Goal: Find specific page/section: Find specific page/section

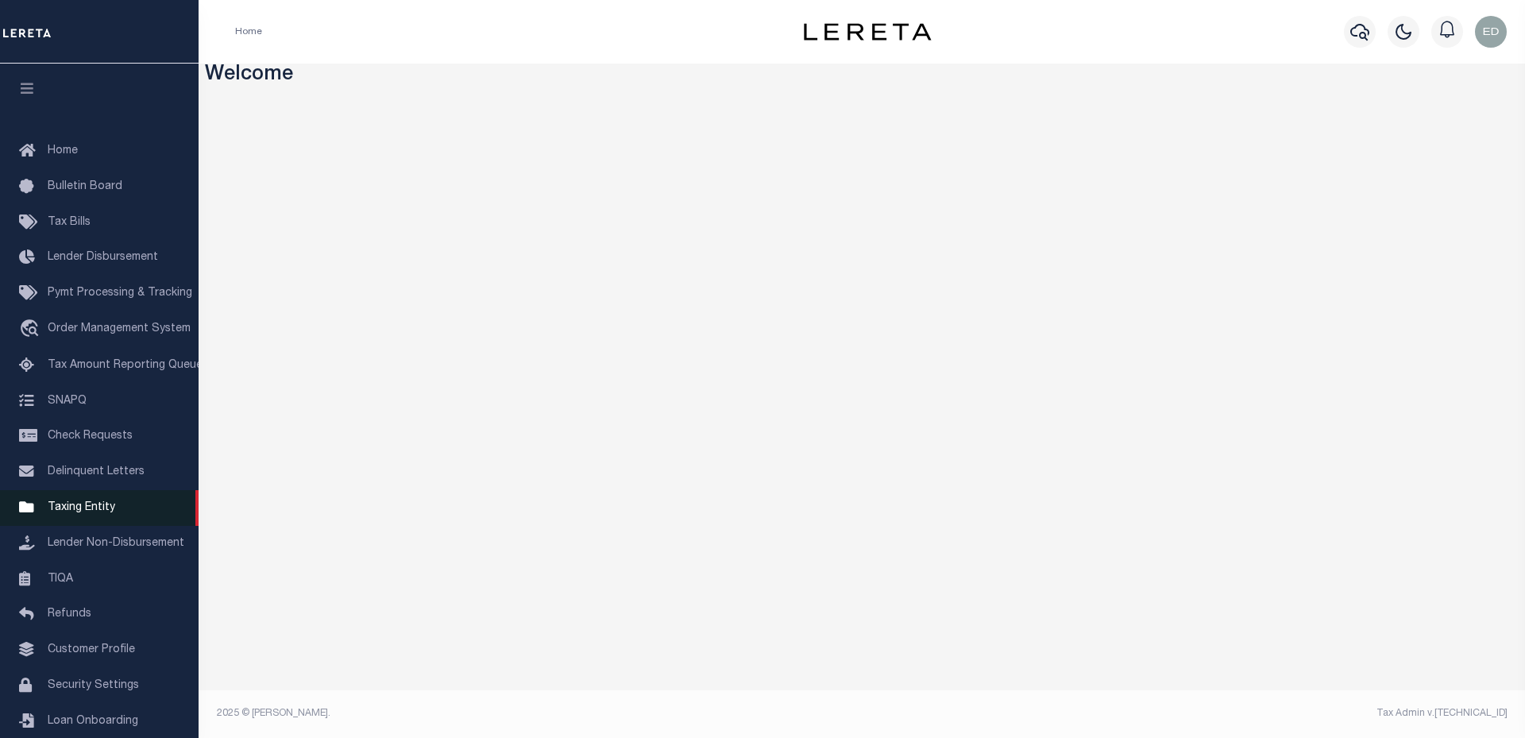
click at [105, 522] on link "Taxing Entity" at bounding box center [99, 508] width 199 height 36
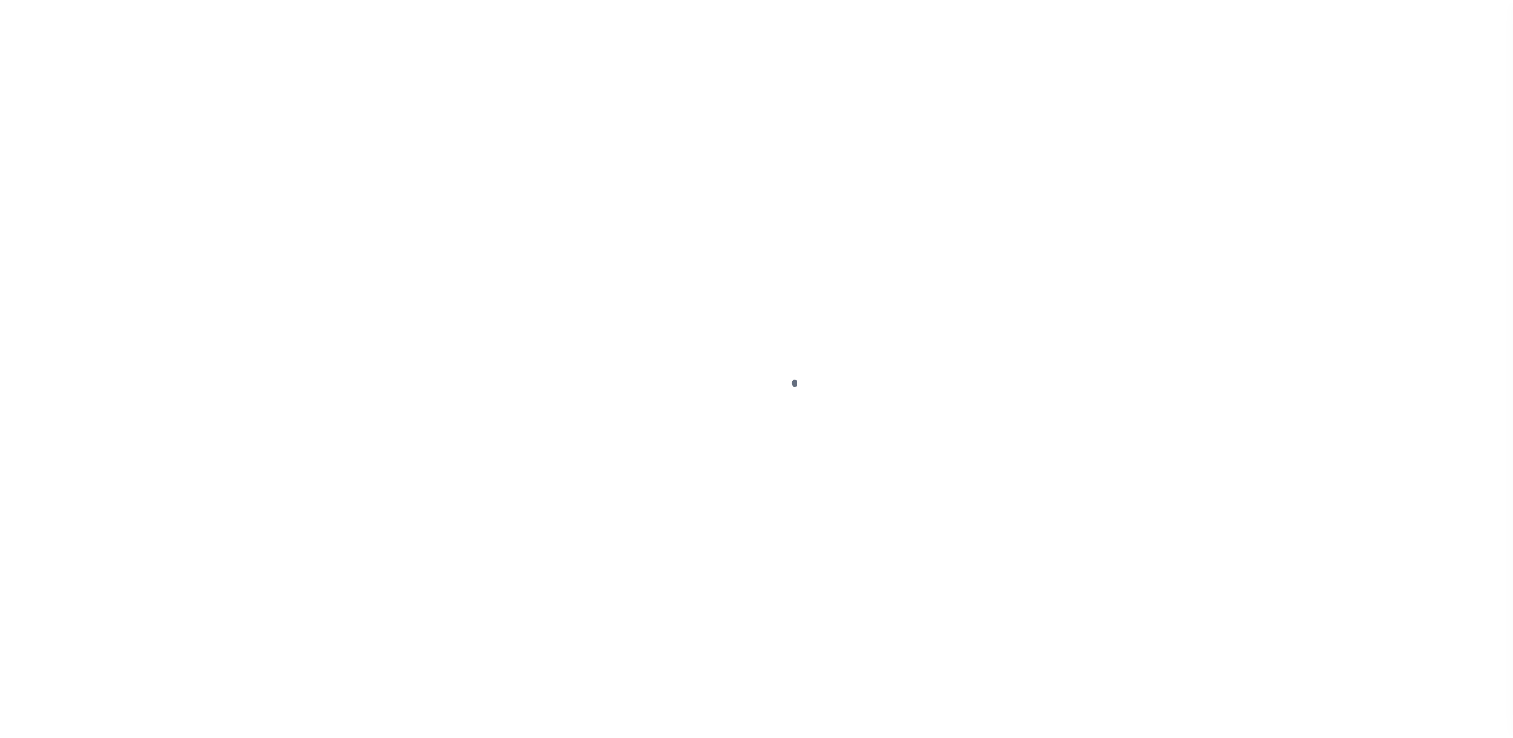
scroll to position [36, 0]
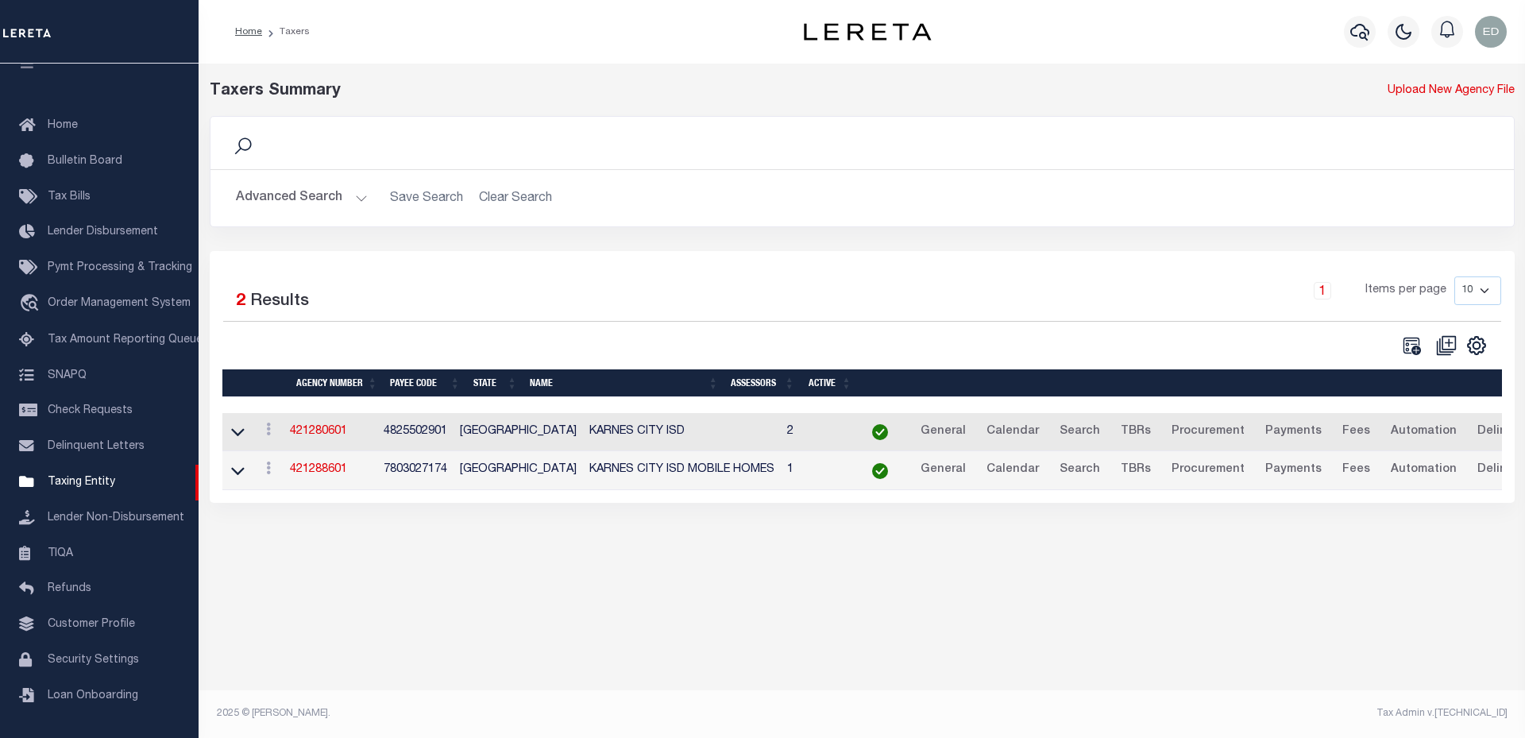
click at [295, 191] on button "Advanced Search" at bounding box center [302, 198] width 132 height 31
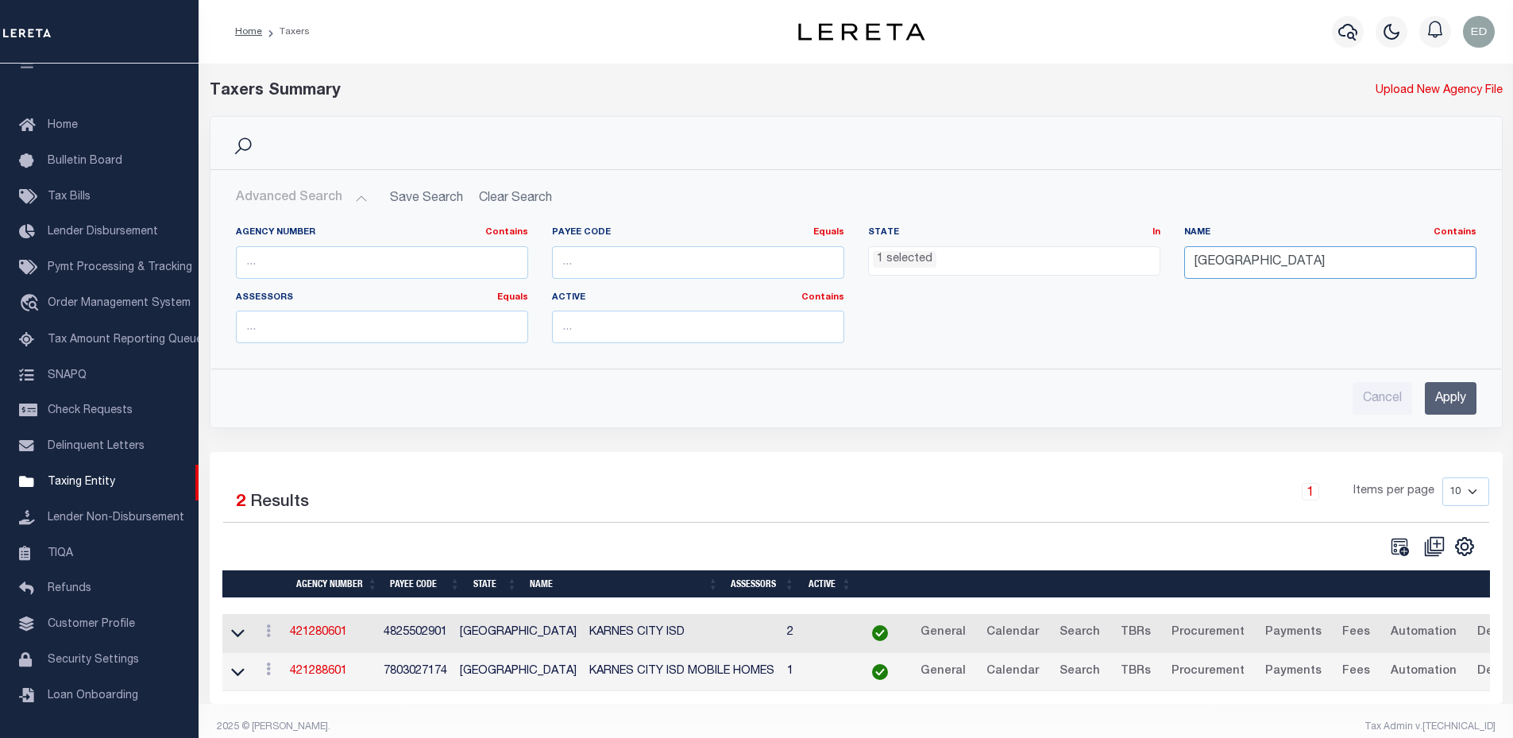
click at [1327, 252] on input "[GEOGRAPHIC_DATA]" at bounding box center [1330, 262] width 292 height 33
click at [911, 272] on span "1 selected" at bounding box center [1014, 261] width 292 height 30
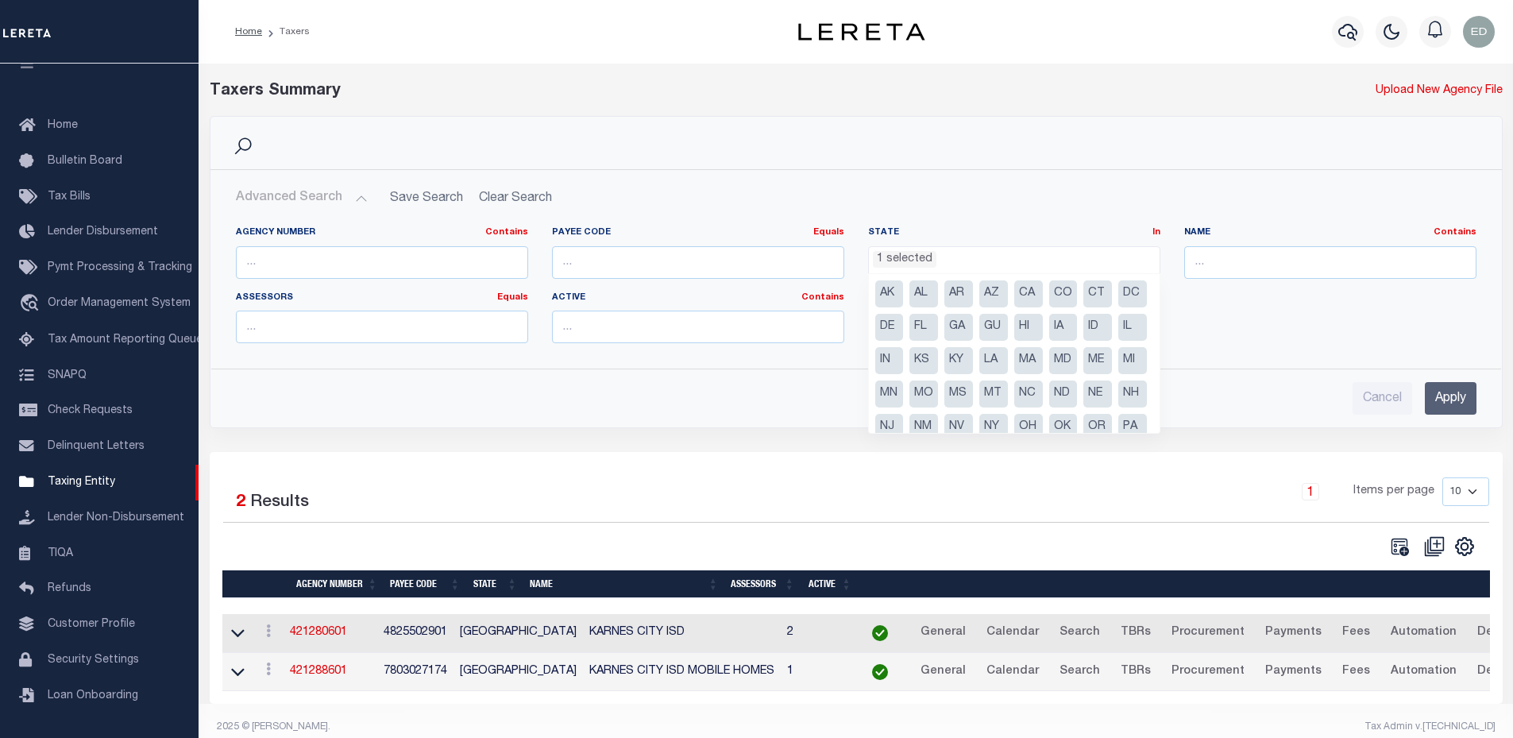
scroll to position [80, 0]
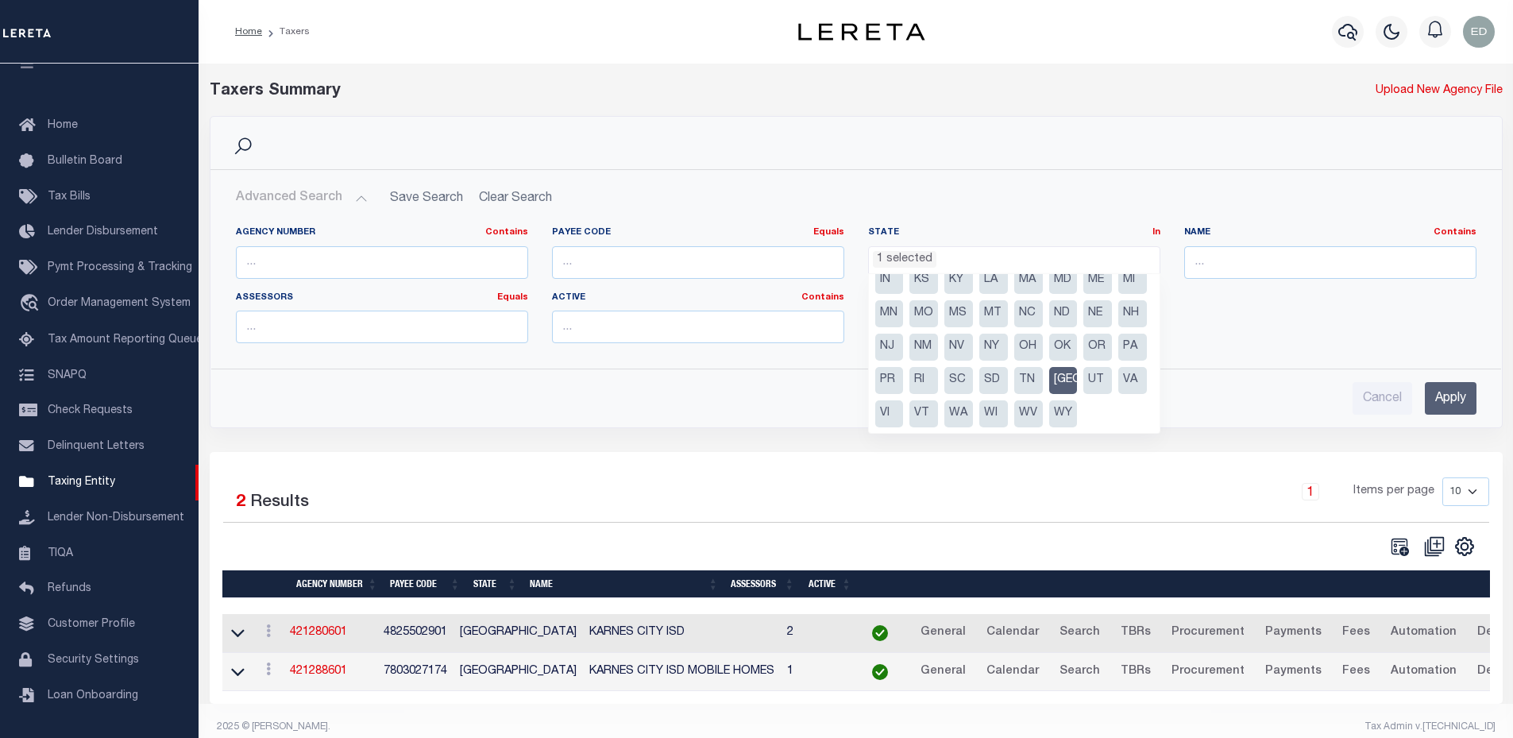
click at [1049, 394] on li "[GEOGRAPHIC_DATA]" at bounding box center [1063, 380] width 29 height 27
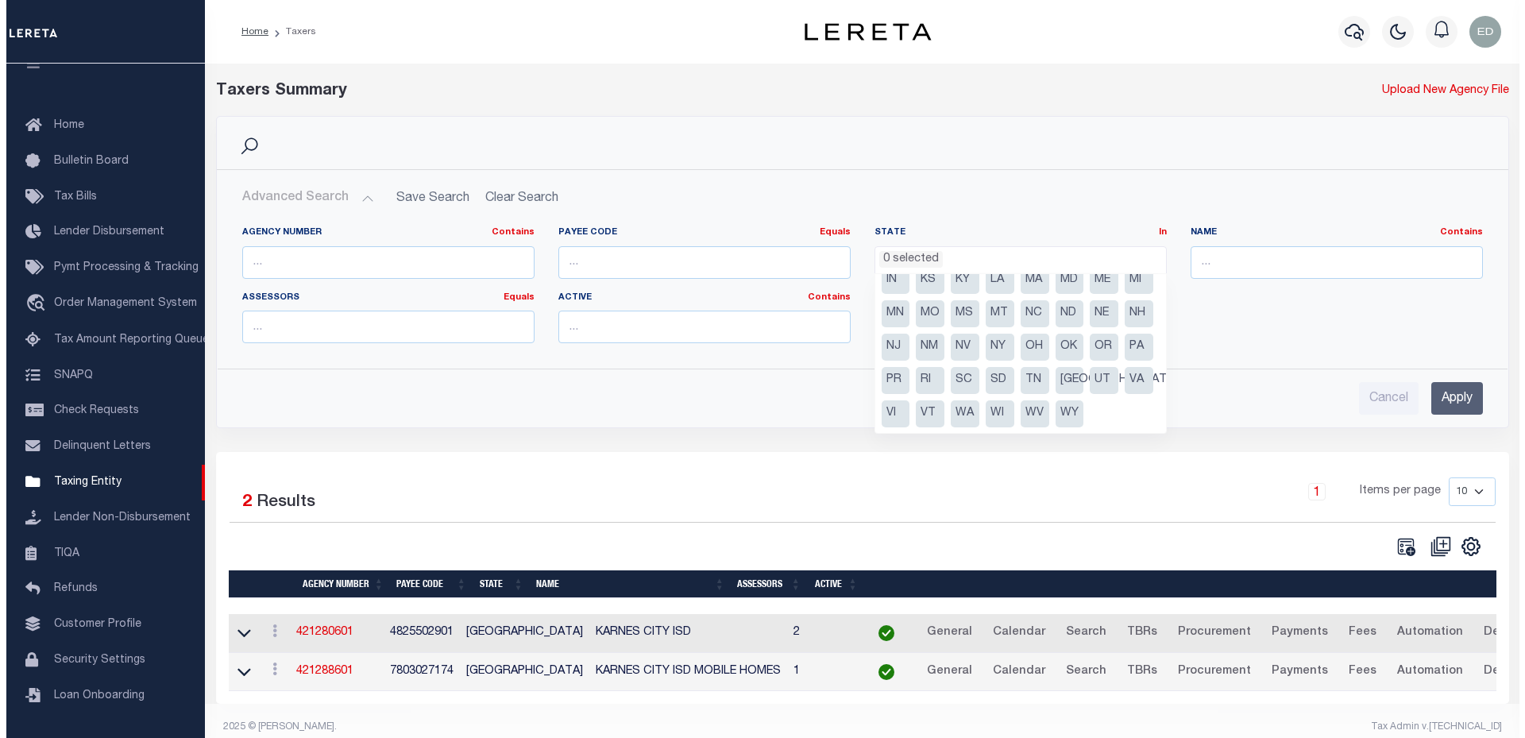
scroll to position [643, 0]
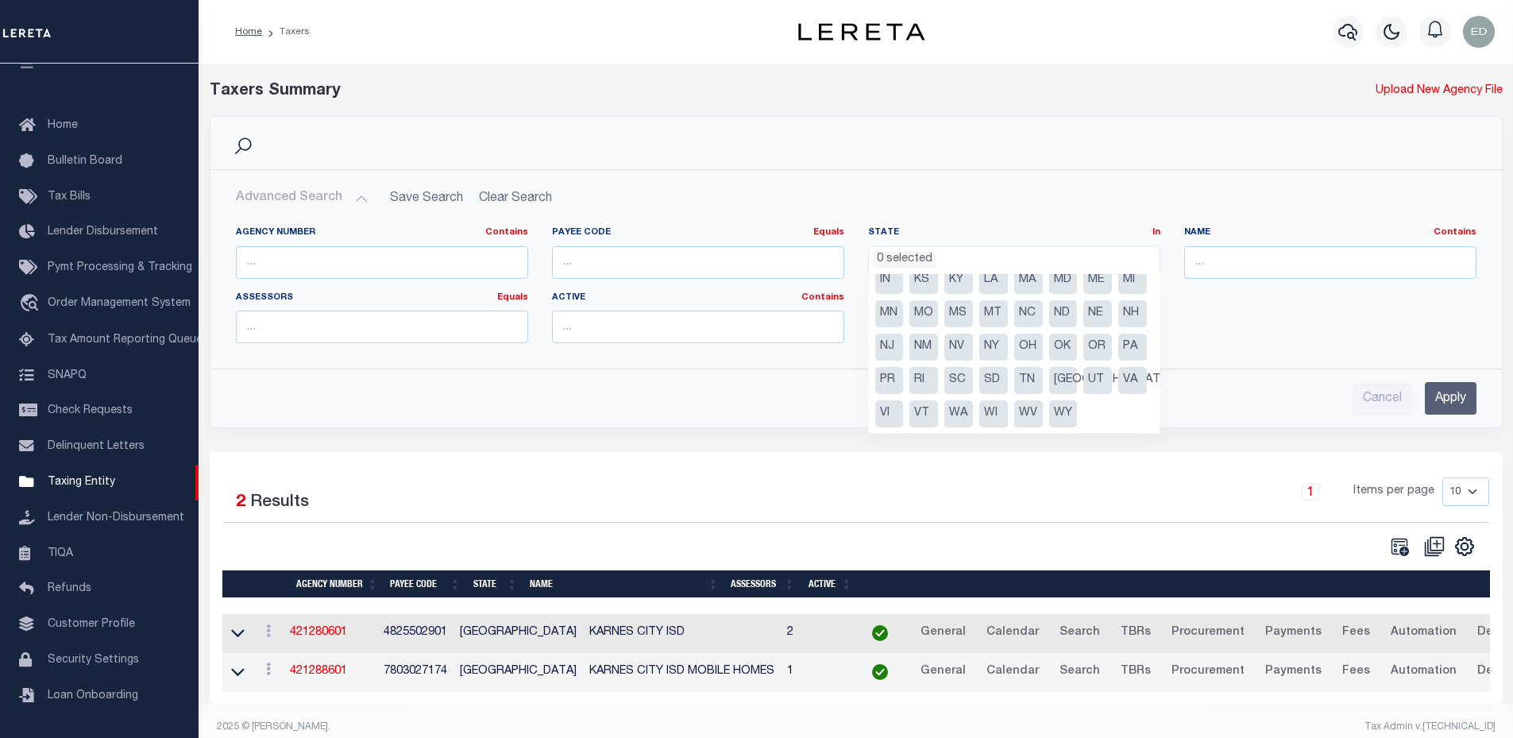
click at [904, 348] on li "NJ" at bounding box center [889, 347] width 29 height 27
select select "NJ"
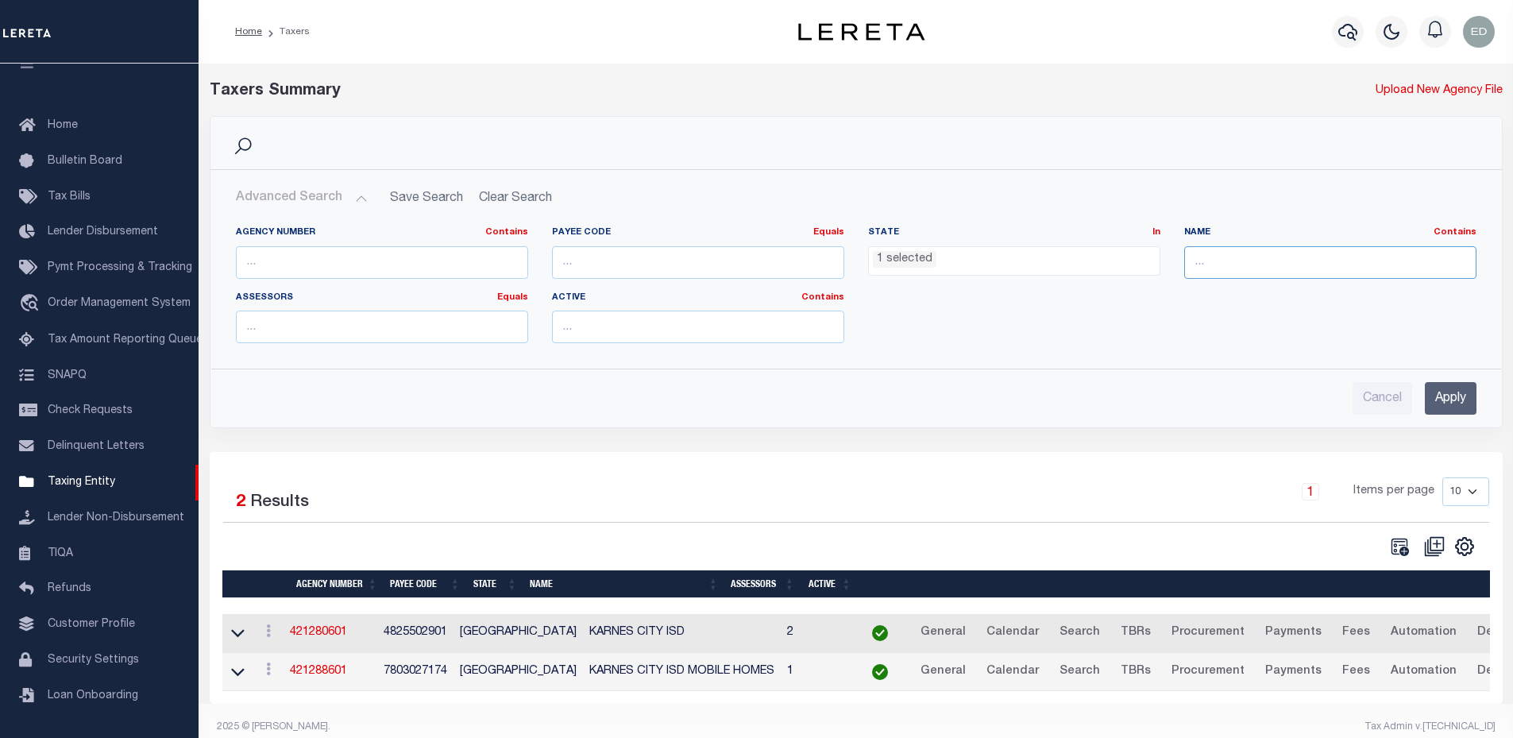
click at [1249, 257] on input "text" at bounding box center [1330, 262] width 292 height 33
type input "morris county"
click at [1464, 407] on input "Apply" at bounding box center [1451, 398] width 52 height 33
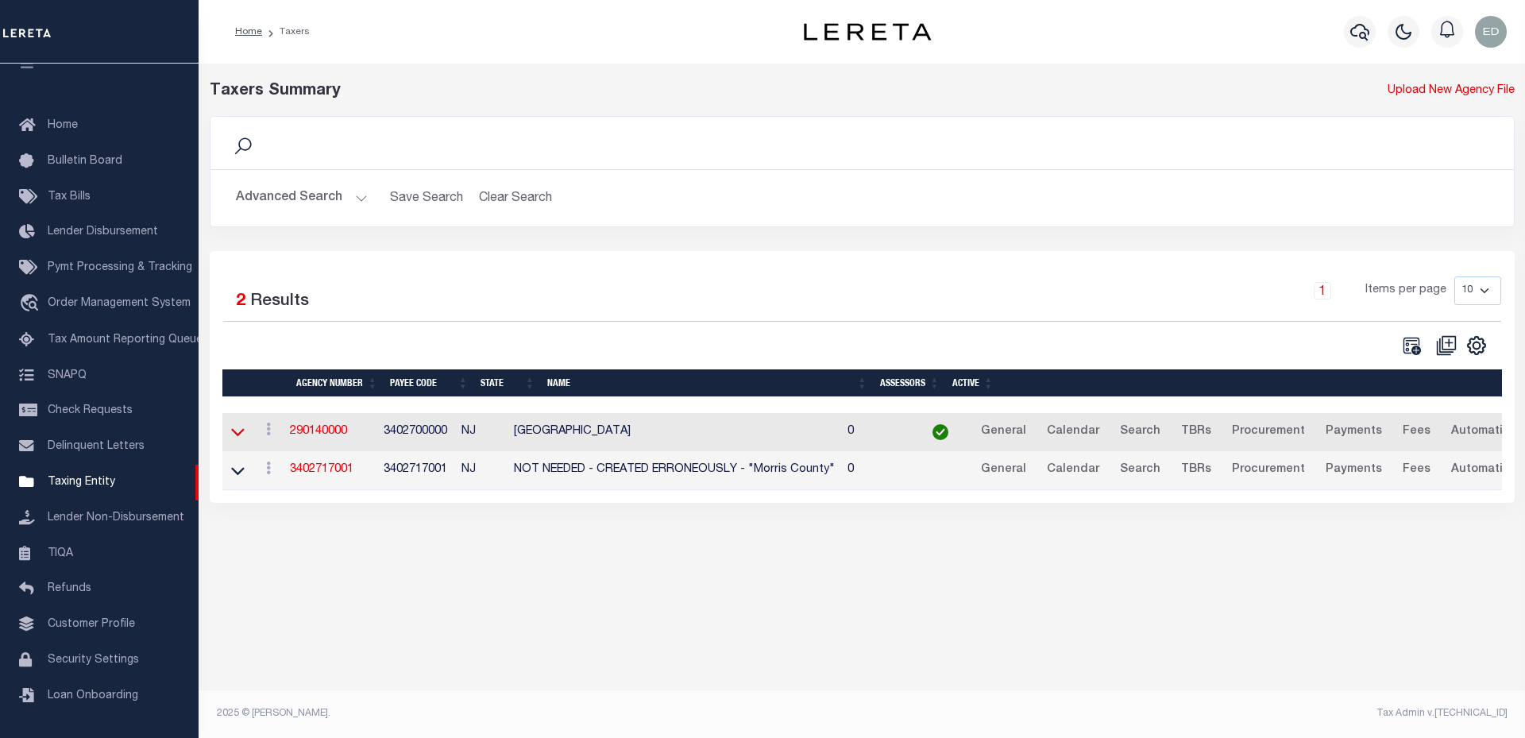
click at [232, 439] on icon at bounding box center [238, 431] width 14 height 17
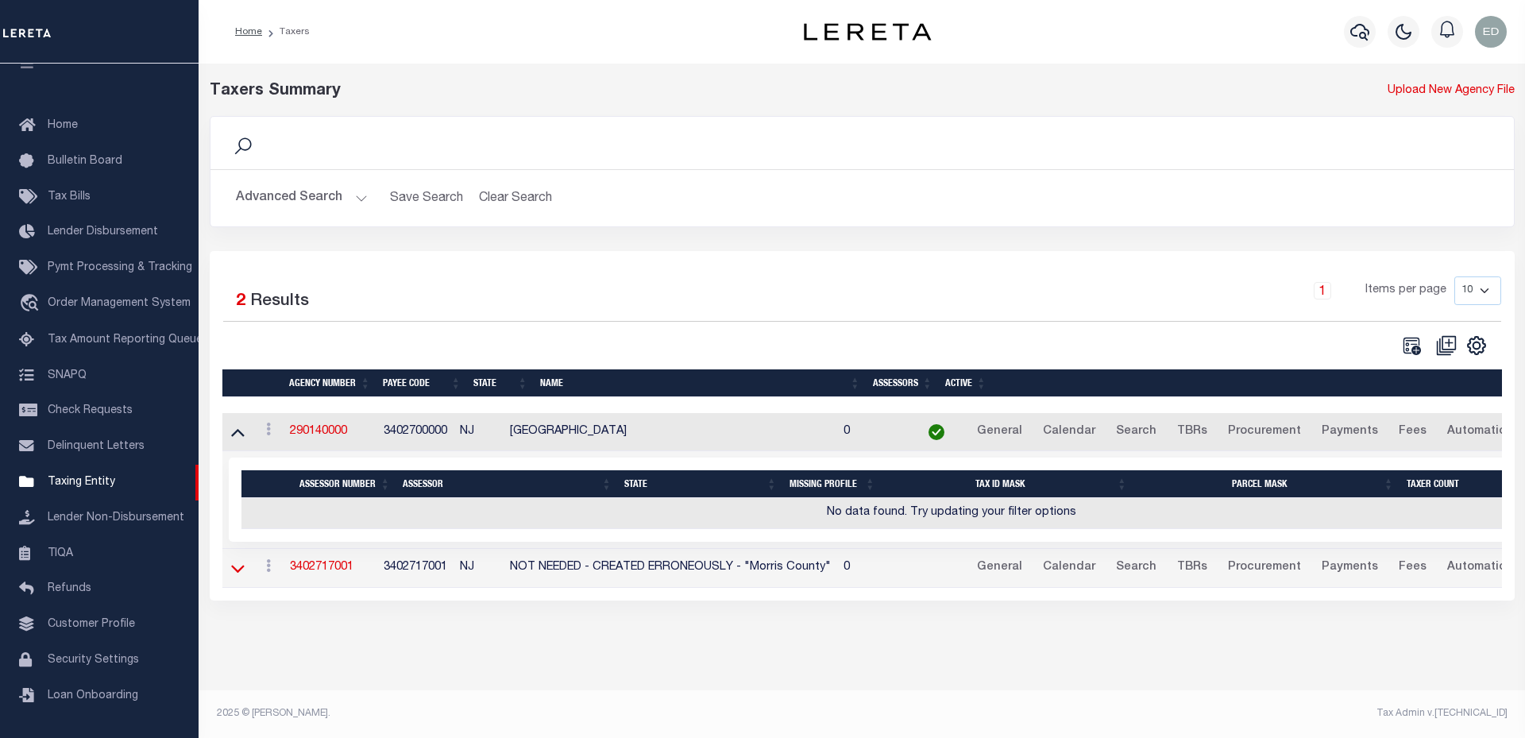
click at [240, 574] on icon at bounding box center [238, 568] width 14 height 17
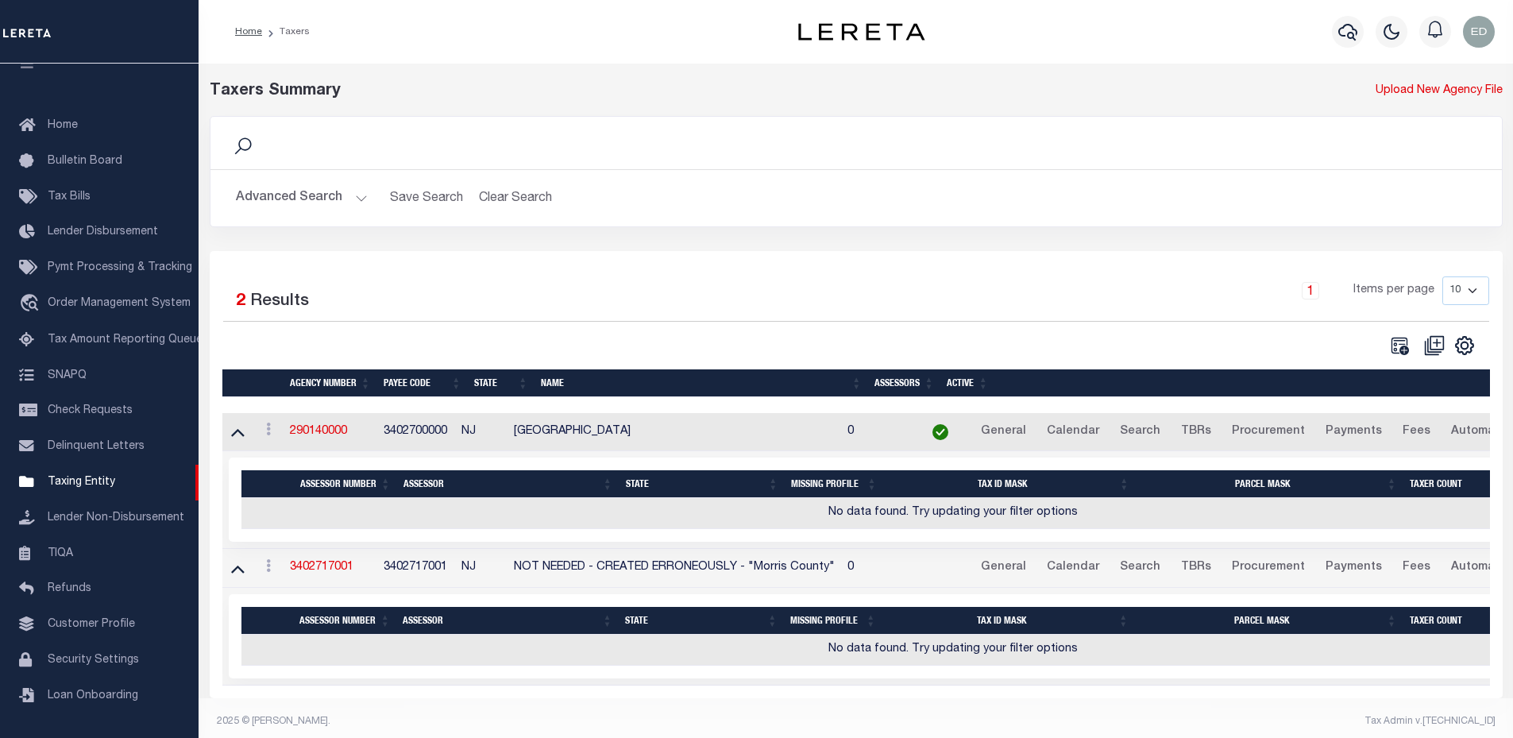
click at [240, 574] on icon at bounding box center [238, 568] width 14 height 17
